Goal: Navigation & Orientation: Find specific page/section

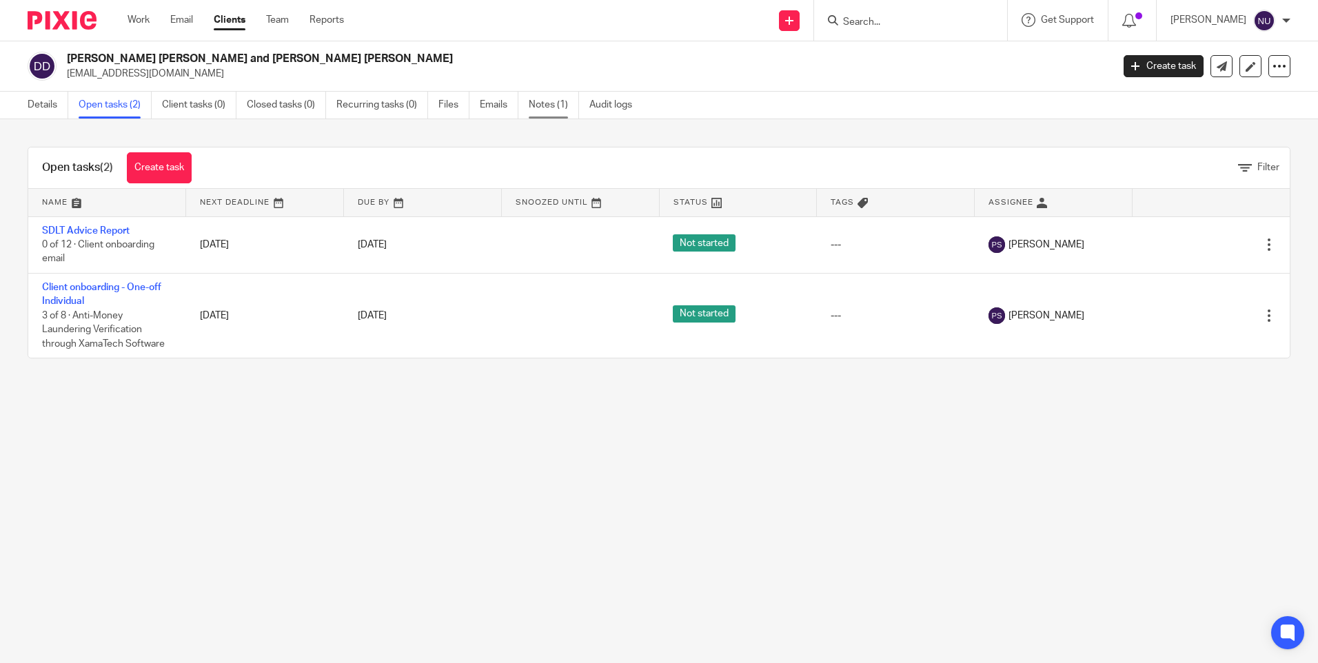
click at [538, 117] on link "Notes (1)" at bounding box center [554, 105] width 50 height 27
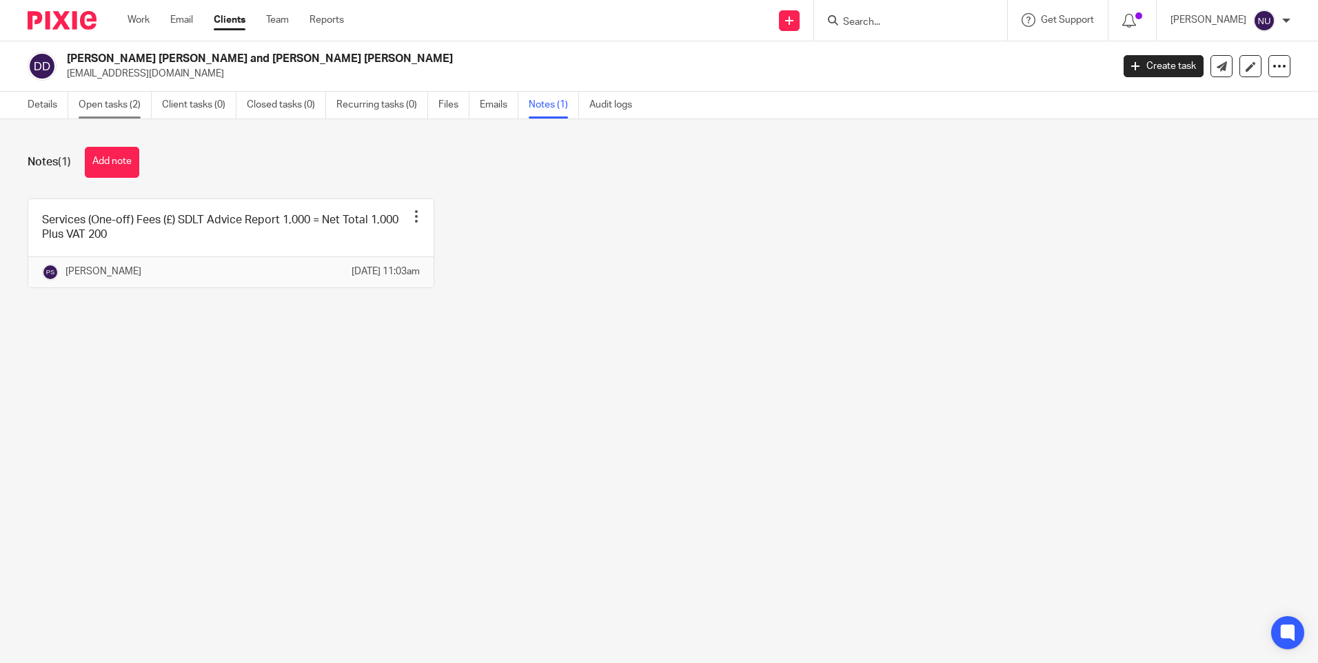
click at [128, 101] on link "Open tasks (2)" at bounding box center [115, 105] width 73 height 27
